Goal: Task Accomplishment & Management: Manage account settings

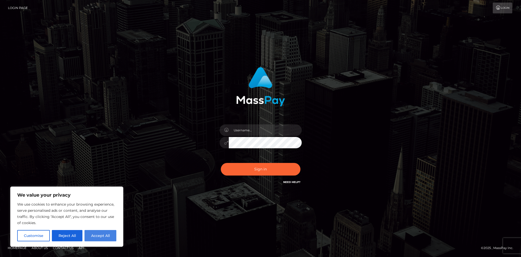
click at [103, 237] on button "Accept All" at bounding box center [100, 235] width 32 height 11
checkbox input "true"
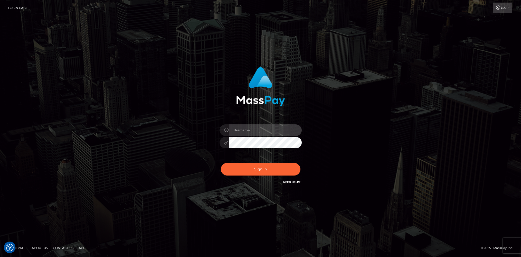
click at [246, 130] on input "text" at bounding box center [265, 130] width 73 height 12
type input "[EMAIL_ADDRESS][DOMAIN_NAME]"
click at [258, 171] on button "Sign in" at bounding box center [261, 169] width 80 height 13
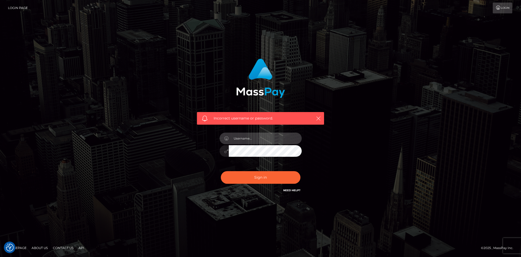
click at [249, 137] on input "text" at bounding box center [265, 138] width 73 height 12
type input "[EMAIL_ADDRESS][DOMAIN_NAME]"
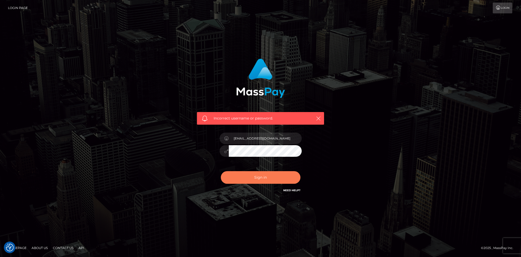
click at [267, 175] on button "Sign in" at bounding box center [261, 177] width 80 height 13
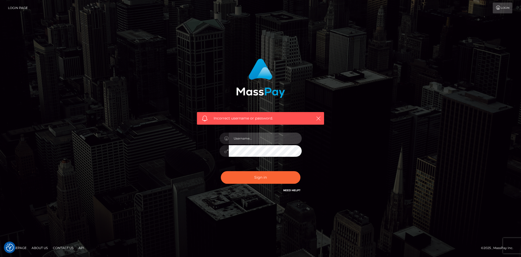
click at [269, 140] on input "text" at bounding box center [265, 138] width 73 height 12
type input "Anthony@takemorenaps.com"
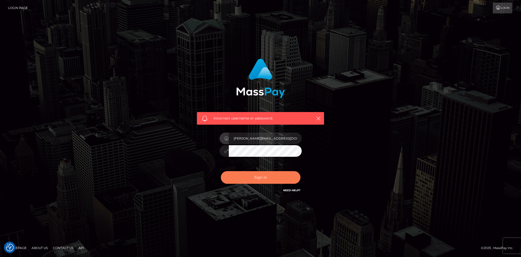
click at [271, 177] on button "Sign in" at bounding box center [261, 177] width 80 height 13
click at [320, 118] on icon "button" at bounding box center [318, 118] width 5 height 5
click at [318, 118] on icon "button" at bounding box center [318, 118] width 5 height 5
click at [319, 118] on icon "button" at bounding box center [318, 118] width 5 height 5
click at [24, 7] on link "Login Page" at bounding box center [18, 8] width 20 height 11
